Goal: Understand process/instructions: Learn how to perform a task or action

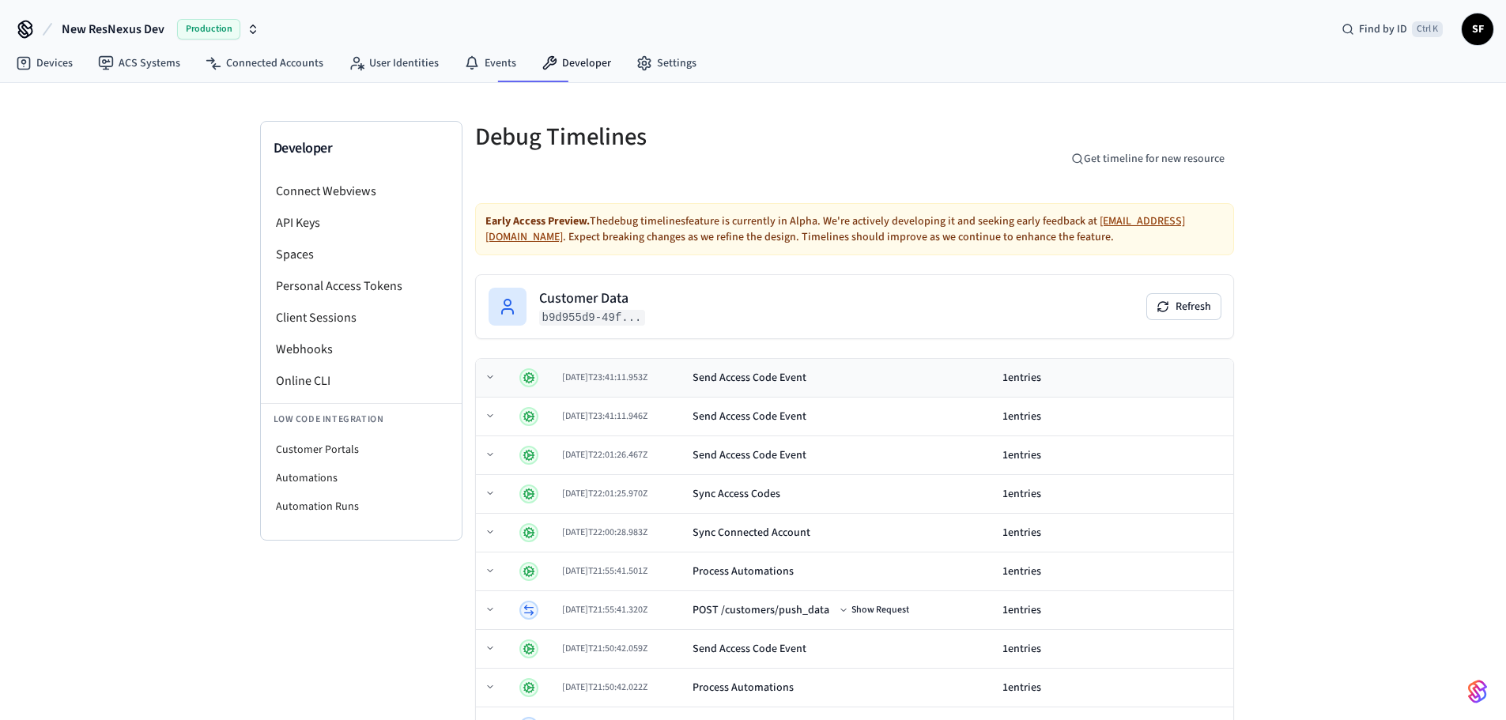
click at [631, 359] on td "[DATE]T23:41:11.953Z" at bounding box center [621, 378] width 130 height 39
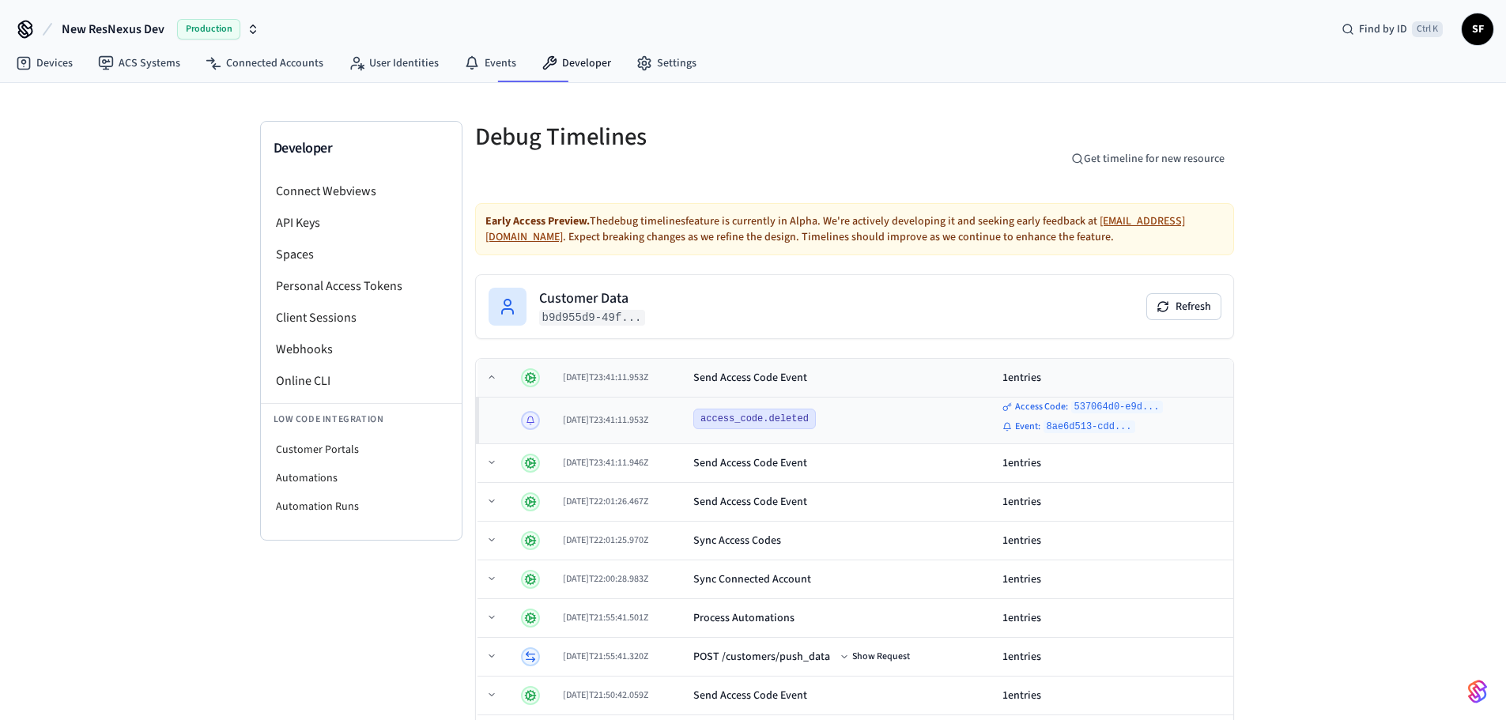
click at [631, 359] on td "[DATE]T23:41:11.953Z" at bounding box center [622, 378] width 130 height 39
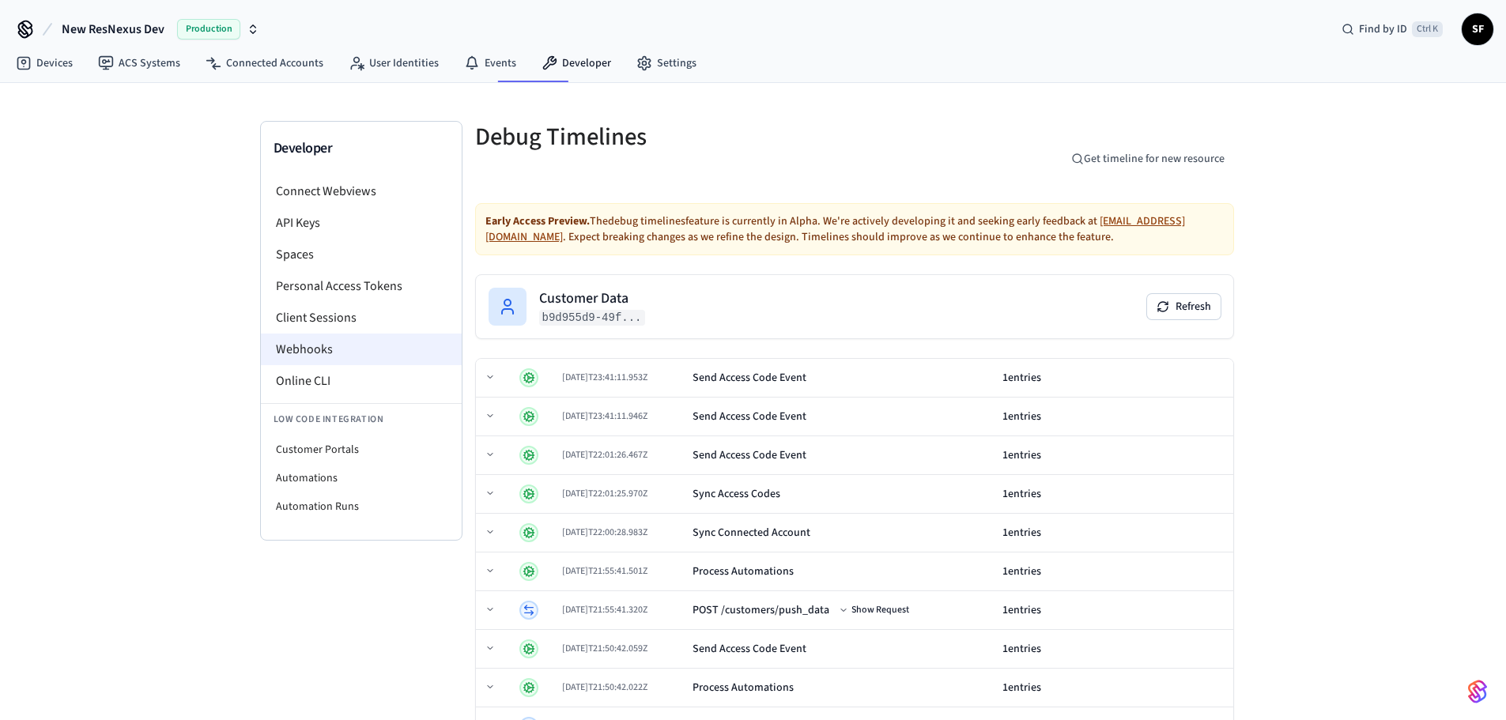
click at [327, 334] on li "Webhooks" at bounding box center [361, 350] width 201 height 32
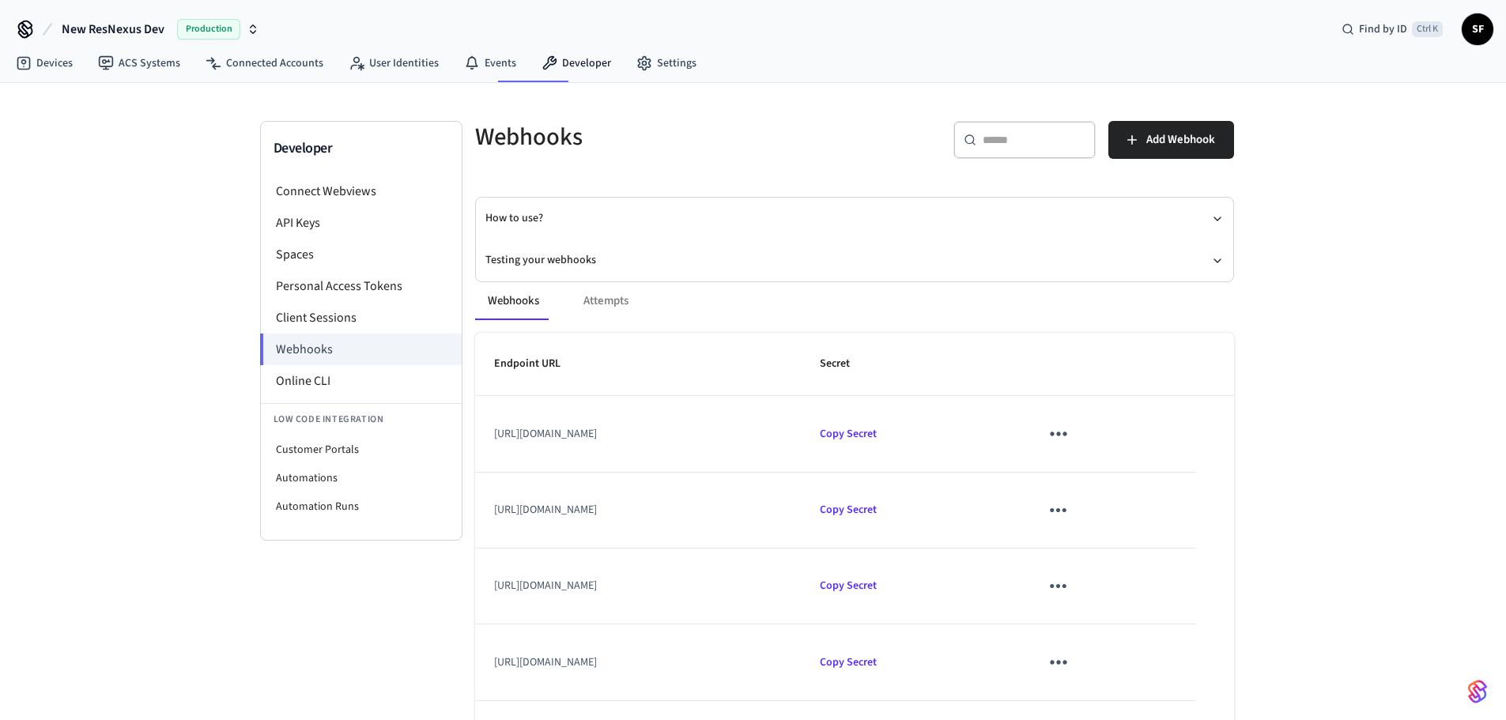
click at [561, 263] on div "Webhooks Attempts Endpoint URL Secret [URL][DOMAIN_NAME] Copy Secret [URL][DOMA…" at bounding box center [845, 596] width 778 height 667
click at [564, 251] on button "Testing your webhooks" at bounding box center [854, 261] width 738 height 42
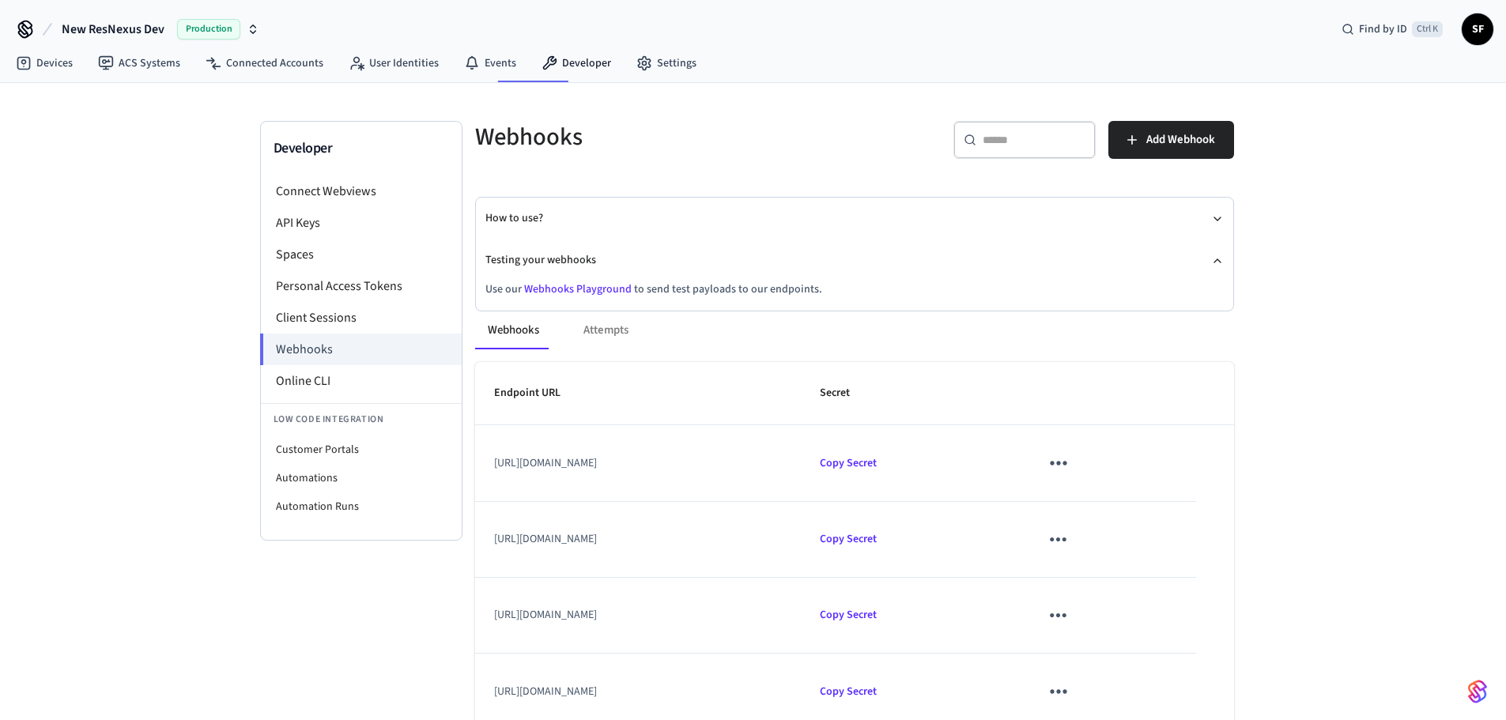
click at [561, 293] on div "Webhooks Attempts Endpoint URL Secret [URL][DOMAIN_NAME] Copy Secret [URL][DOMA…" at bounding box center [845, 626] width 778 height 667
click at [559, 281] on link "Webhooks Playground" at bounding box center [578, 289] width 108 height 16
